Goal: Find specific page/section

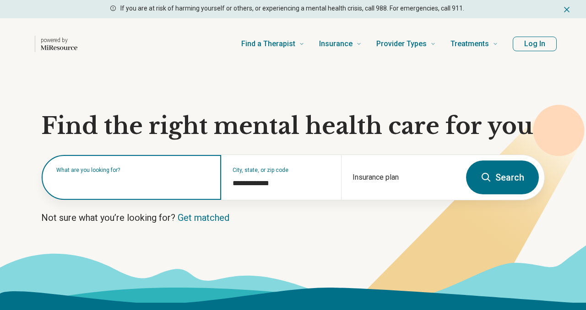
click at [135, 185] on input "text" at bounding box center [133, 182] width 154 height 11
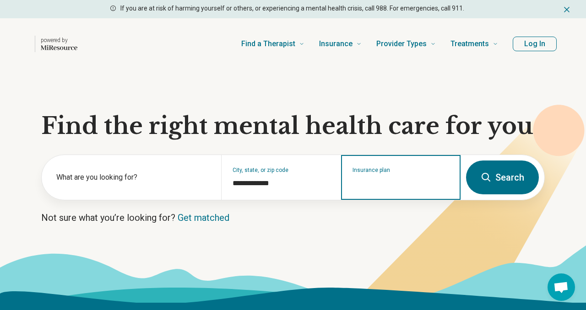
click at [384, 188] on input "Insurance plan" at bounding box center [400, 183] width 97 height 11
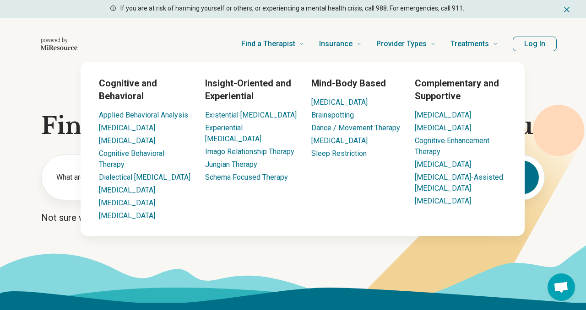
click at [118, 89] on h3 "Cognitive and Behavioral" at bounding box center [145, 90] width 92 height 26
click at [107, 89] on h3 "Cognitive and Behavioral" at bounding box center [145, 90] width 92 height 26
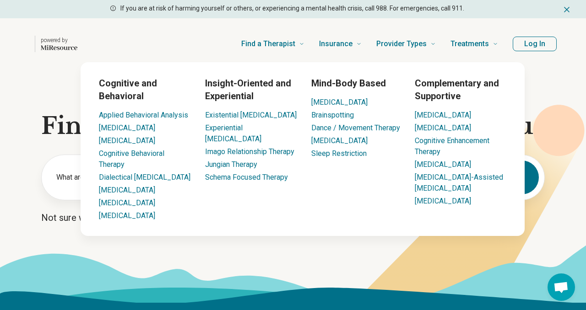
click at [127, 90] on h3 "Cognitive and Behavioral" at bounding box center [145, 90] width 92 height 26
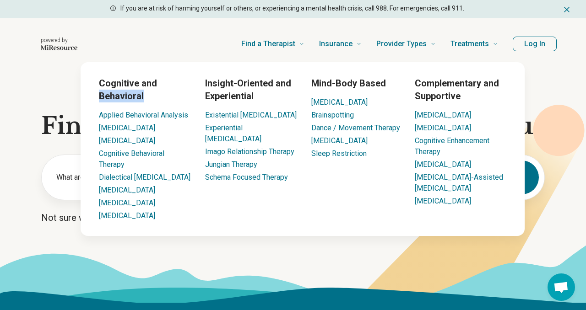
click at [127, 90] on h3 "Cognitive and Behavioral" at bounding box center [145, 90] width 92 height 26
click at [127, 92] on h3 "Cognitive and Behavioral" at bounding box center [145, 90] width 92 height 26
click at [124, 92] on h3 "Cognitive and Behavioral" at bounding box center [145, 90] width 92 height 26
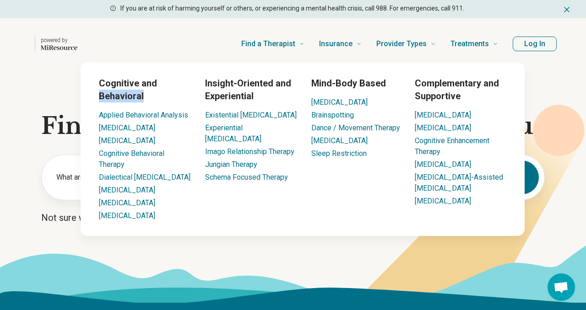
click at [124, 92] on h3 "Cognitive and Behavioral" at bounding box center [145, 90] width 92 height 26
